Goal: Information Seeking & Learning: Learn about a topic

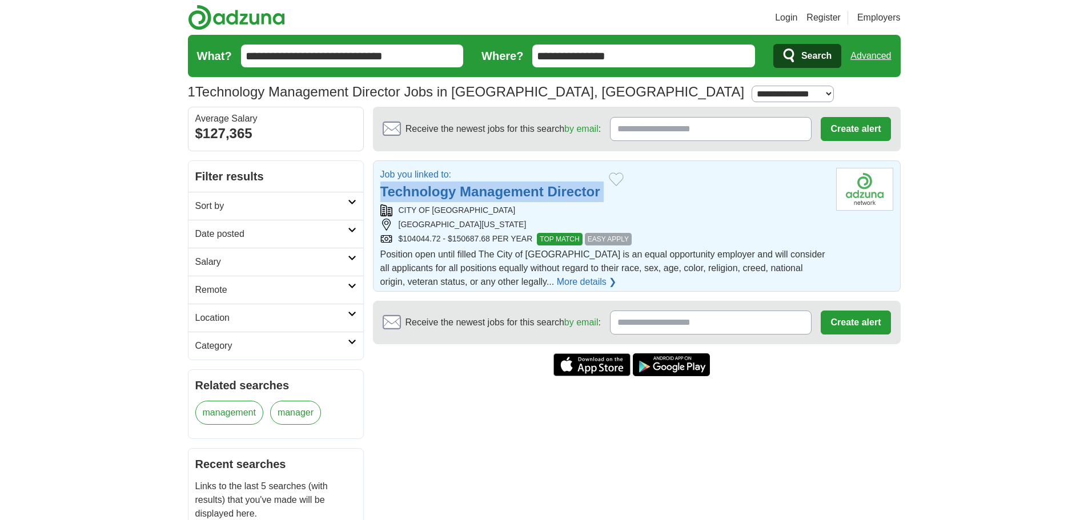
drag, startPoint x: 608, startPoint y: 193, endPoint x: 381, endPoint y: 192, distance: 227.3
click at [381, 192] on div "Job you linked to: Technology Management Director" at bounding box center [603, 185] width 447 height 34
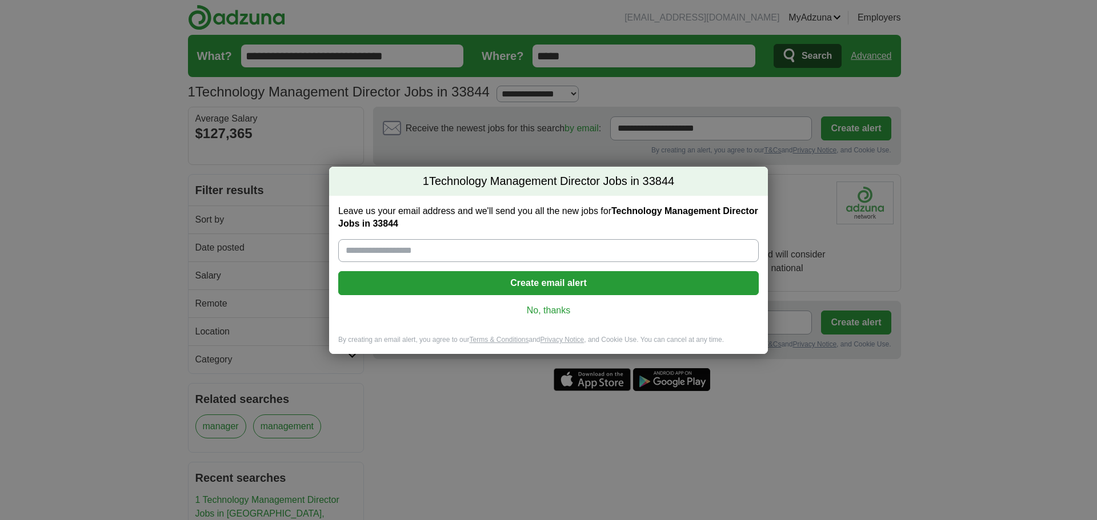
click at [818, 270] on div "1 Technology Management Director Jobs in 33844 Leave us your email address and …" at bounding box center [548, 260] width 1097 height 520
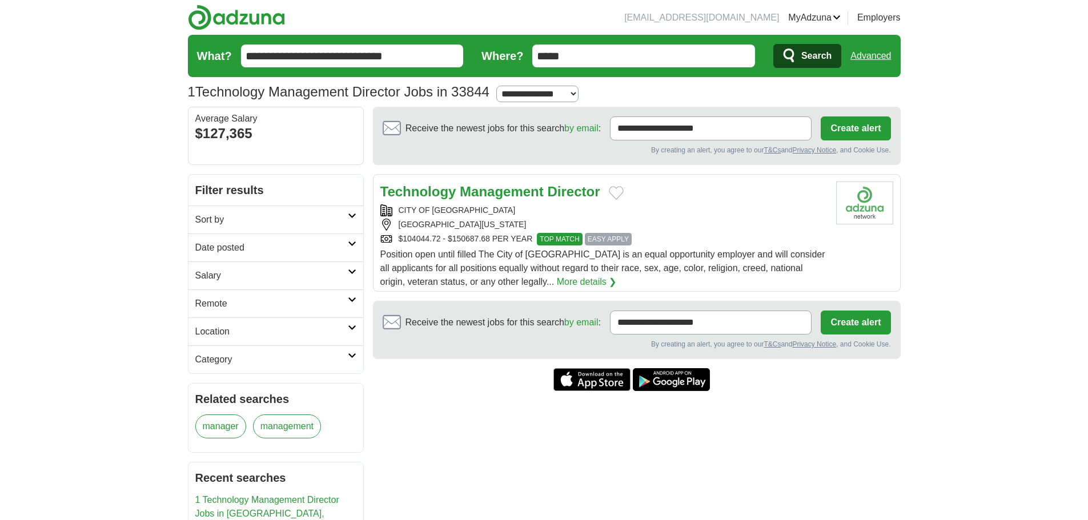
click at [624, 191] on div "Technology Management Director" at bounding box center [603, 192] width 447 height 21
